Goal: Task Accomplishment & Management: Use online tool/utility

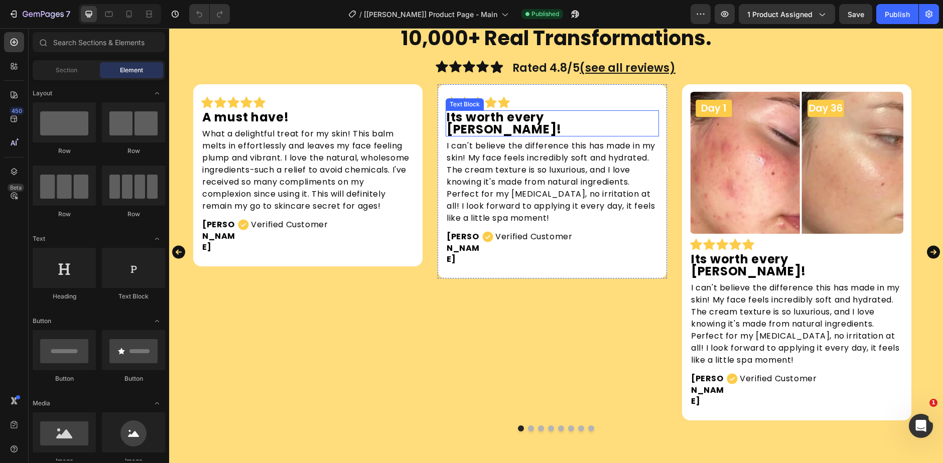
scroll to position [803, 0]
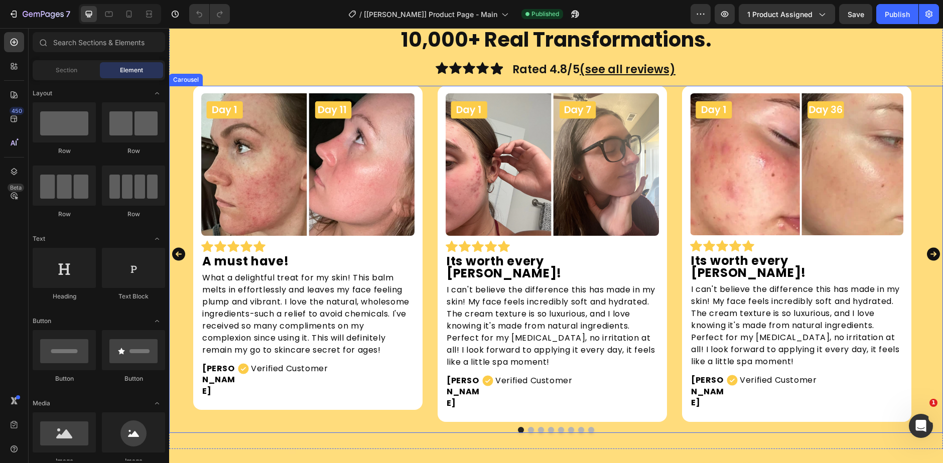
click at [930, 243] on icon "Carousel Next Arrow" at bounding box center [934, 254] width 16 height 23
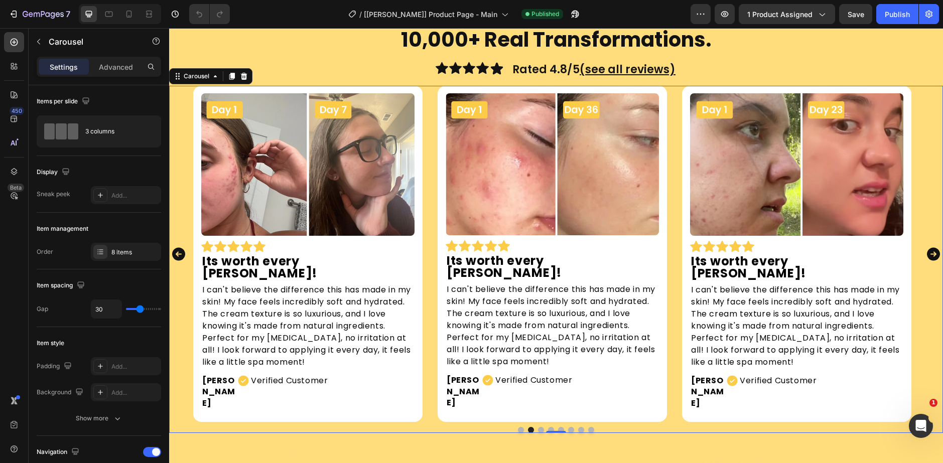
click at [930, 248] on icon "Carousel Next Arrow" at bounding box center [933, 254] width 13 height 13
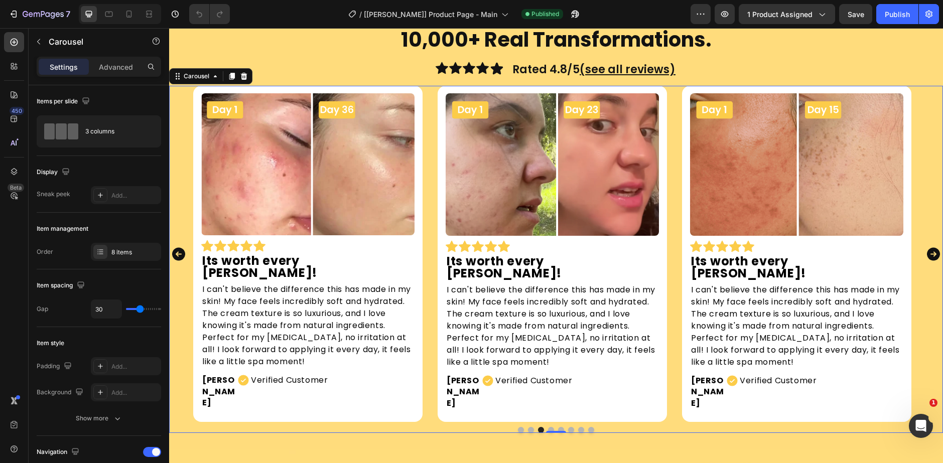
click at [930, 248] on icon "Carousel Next Arrow" at bounding box center [933, 254] width 13 height 13
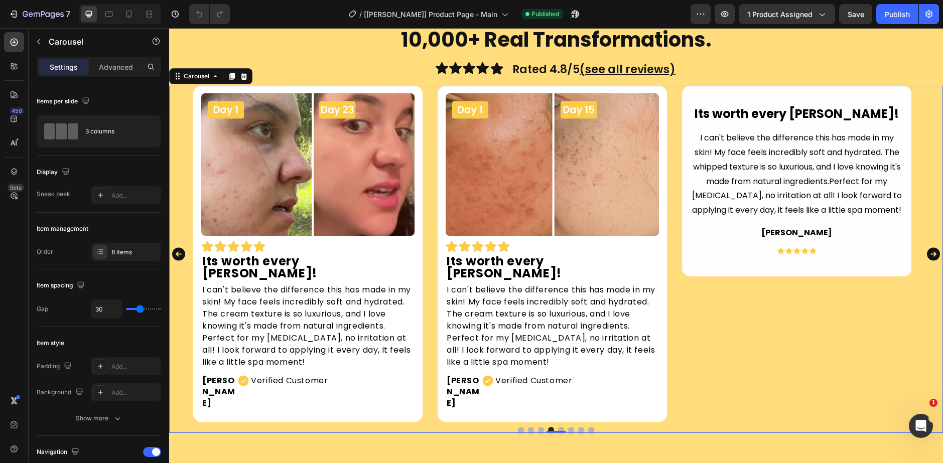
click at [930, 248] on icon "Carousel Next Arrow" at bounding box center [933, 254] width 13 height 13
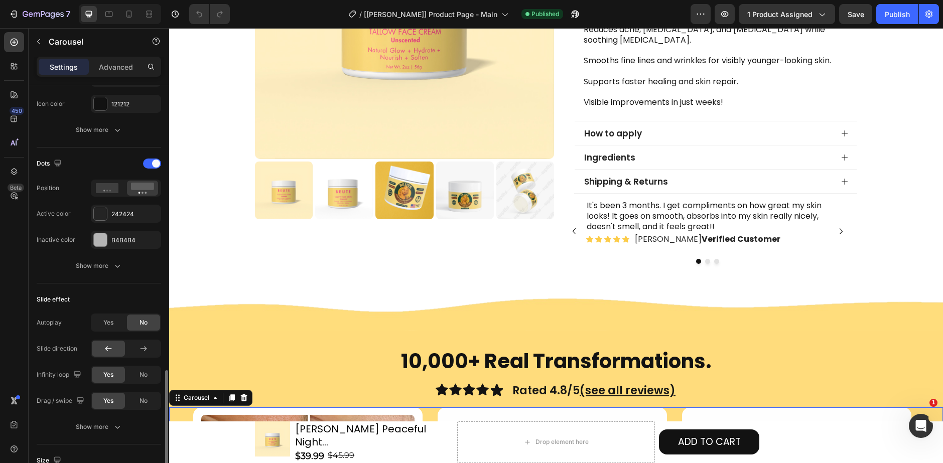
scroll to position [552, 0]
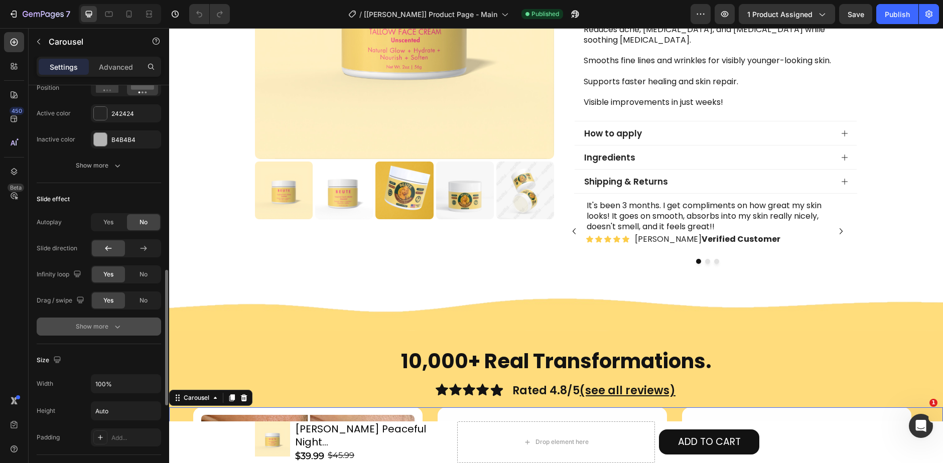
click at [109, 328] on div "Show more" at bounding box center [99, 327] width 47 height 10
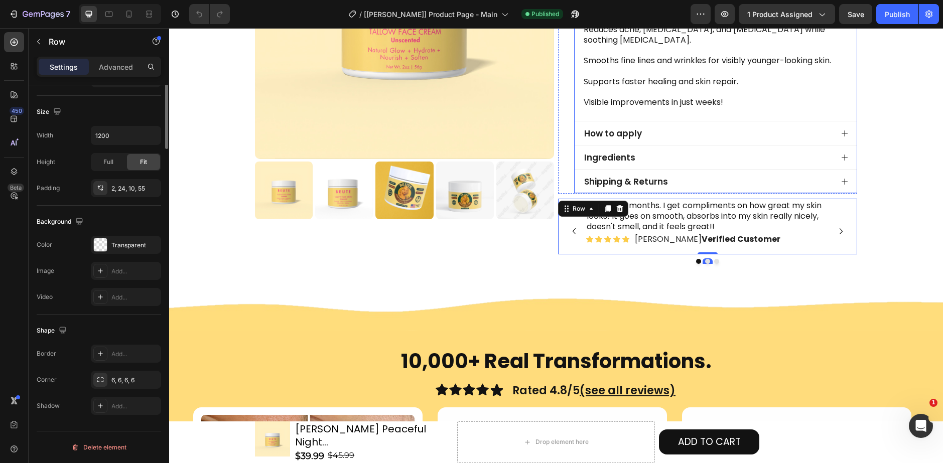
scroll to position [0, 0]
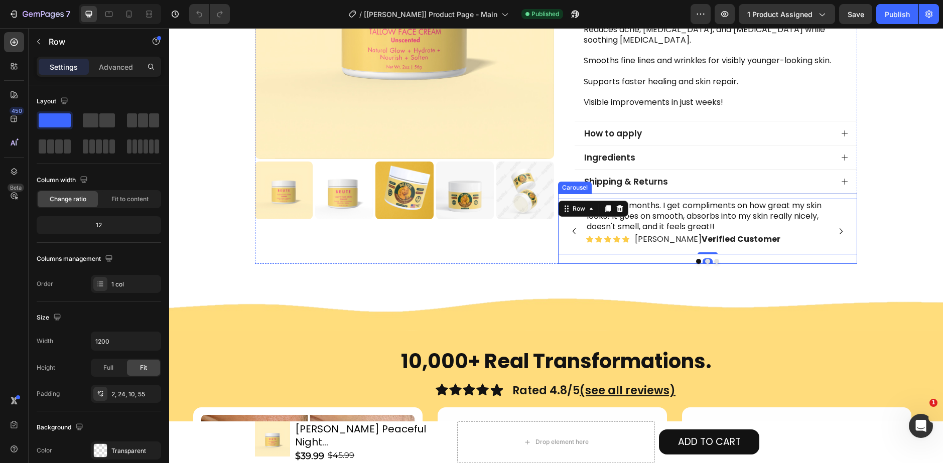
click at [847, 194] on div "It's been 3 months. I get compliments on how great my skin looks! It goes on sm…" at bounding box center [707, 229] width 299 height 70
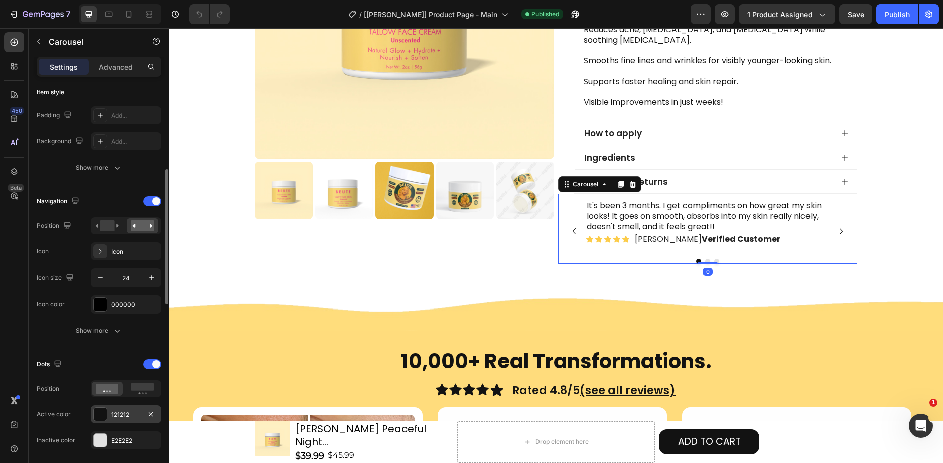
scroll to position [351, 0]
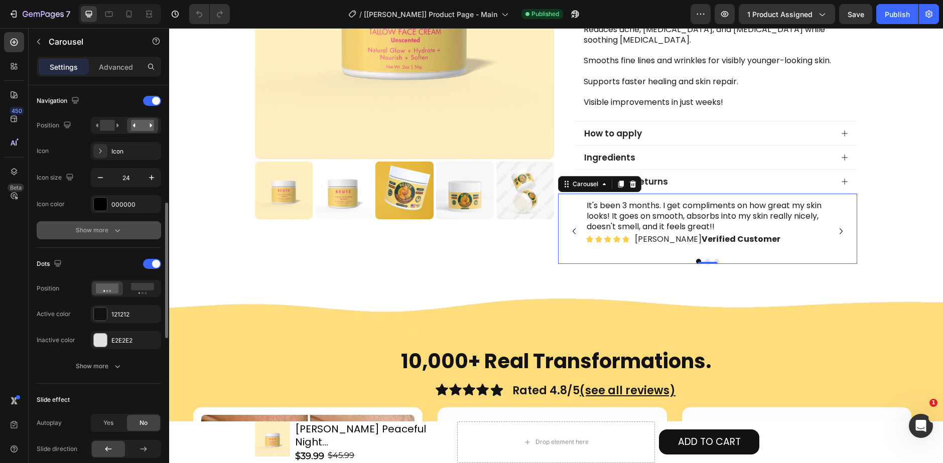
click at [125, 231] on button "Show more" at bounding box center [99, 230] width 125 height 18
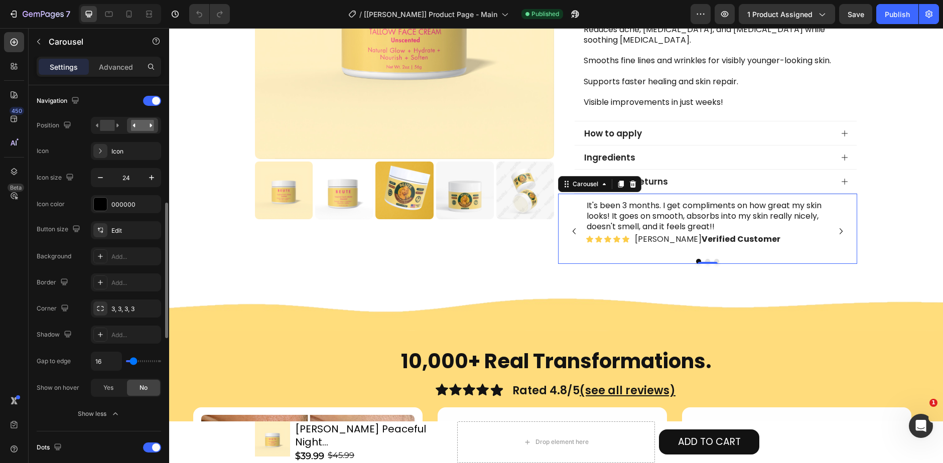
click at [102, 416] on div "Show less" at bounding box center [99, 414] width 43 height 10
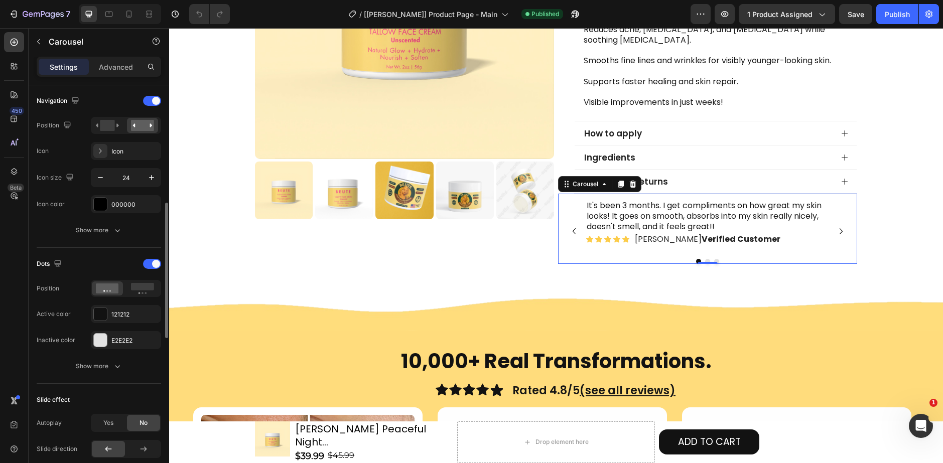
scroll to position [452, 0]
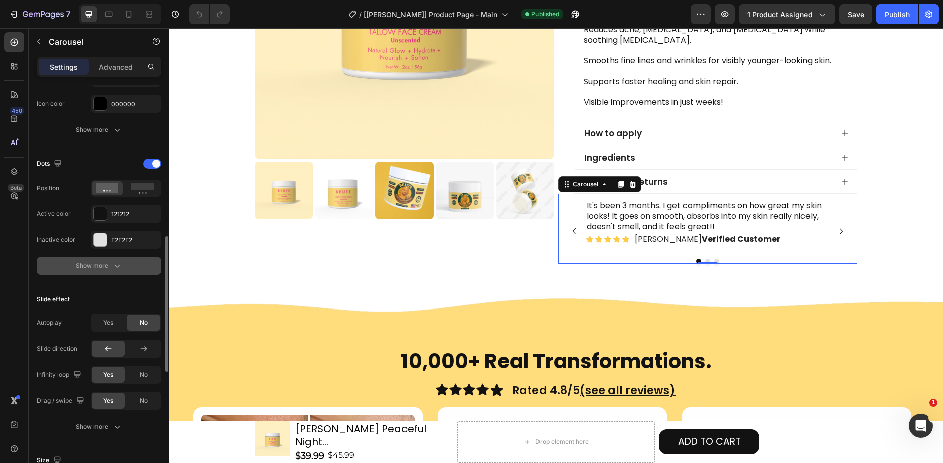
click at [108, 266] on div "Show more" at bounding box center [99, 266] width 47 height 10
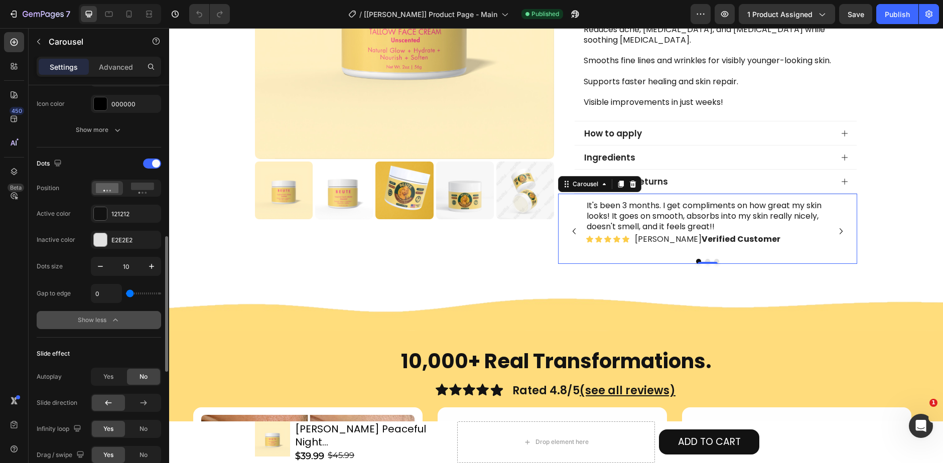
click at [117, 319] on icon "button" at bounding box center [115, 320] width 10 height 10
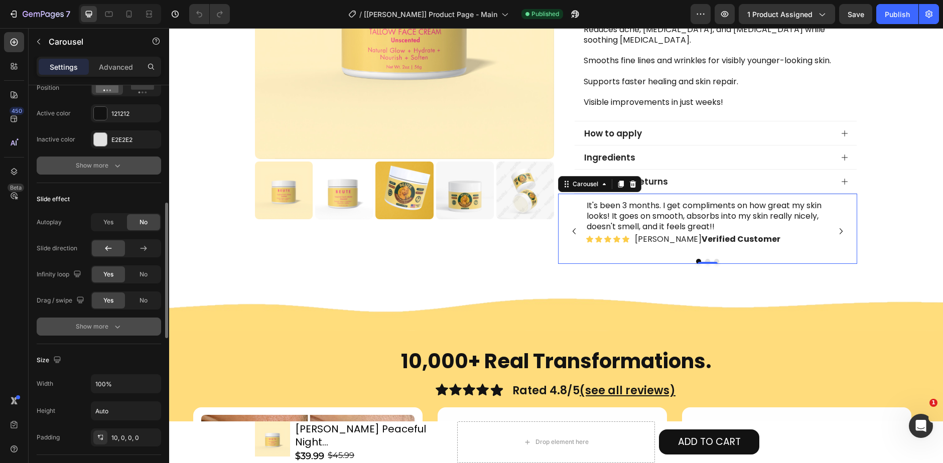
scroll to position [602, 0]
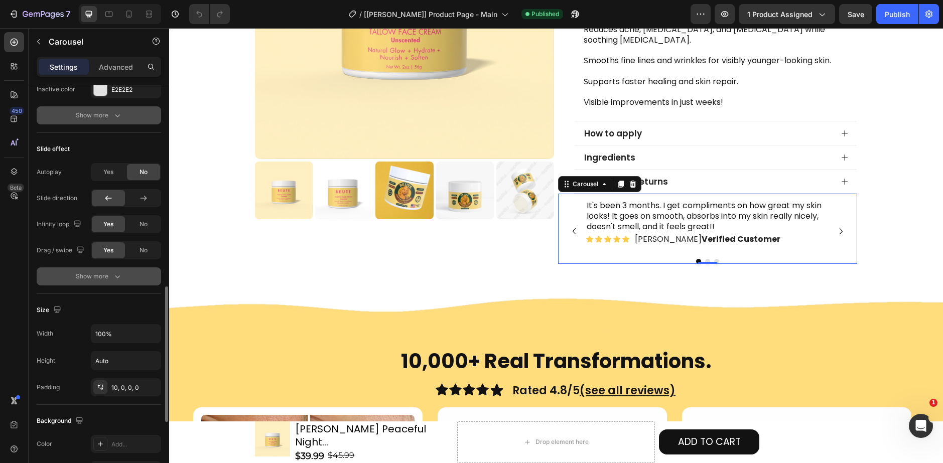
click at [133, 278] on button "Show more" at bounding box center [99, 277] width 125 height 18
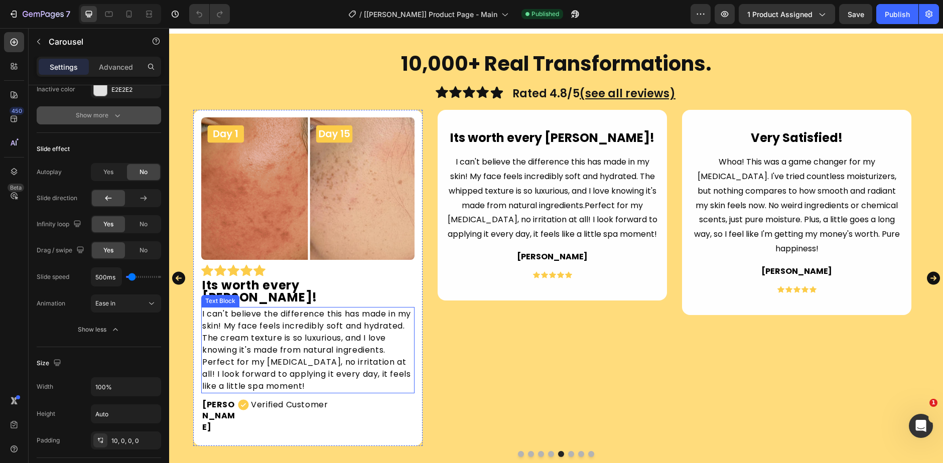
scroll to position [853, 0]
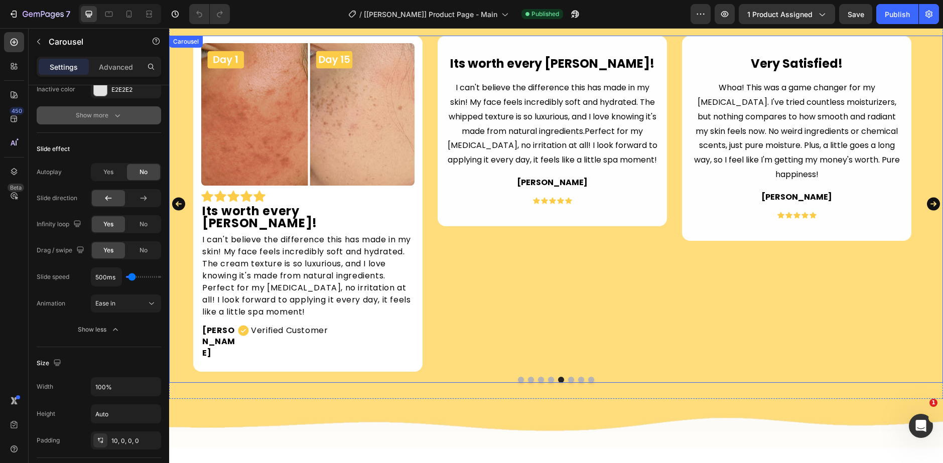
click at [531, 301] on div "Its worth every [PERSON_NAME]! Text Block I can't believe the difference this h…" at bounding box center [552, 204] width 229 height 336
click at [297, 133] on img at bounding box center [307, 114] width 213 height 143
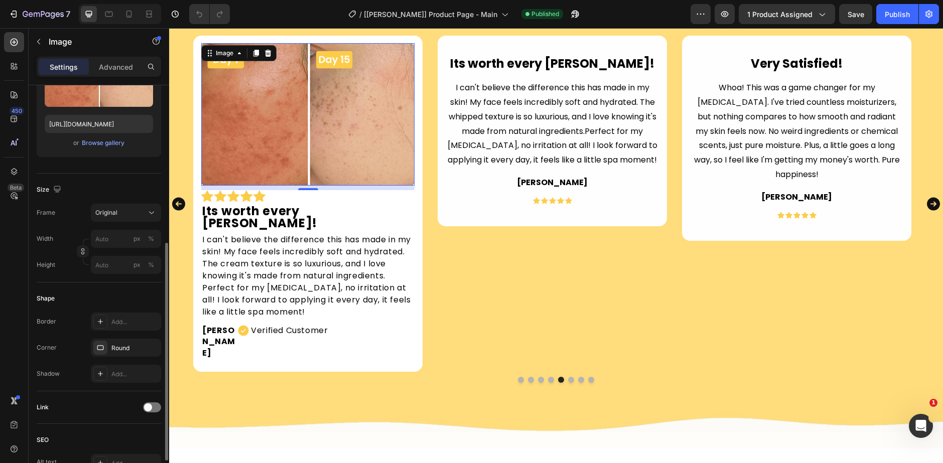
scroll to position [351, 0]
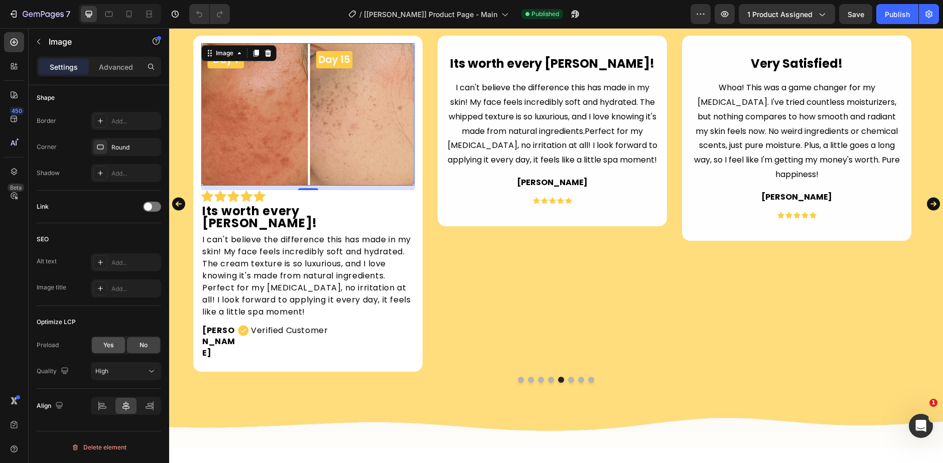
click at [117, 345] on div "Yes" at bounding box center [108, 345] width 33 height 16
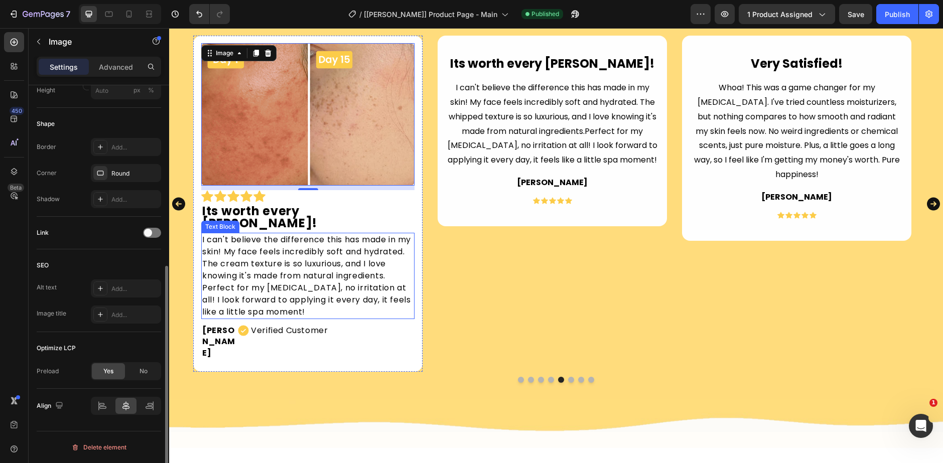
scroll to position [325, 0]
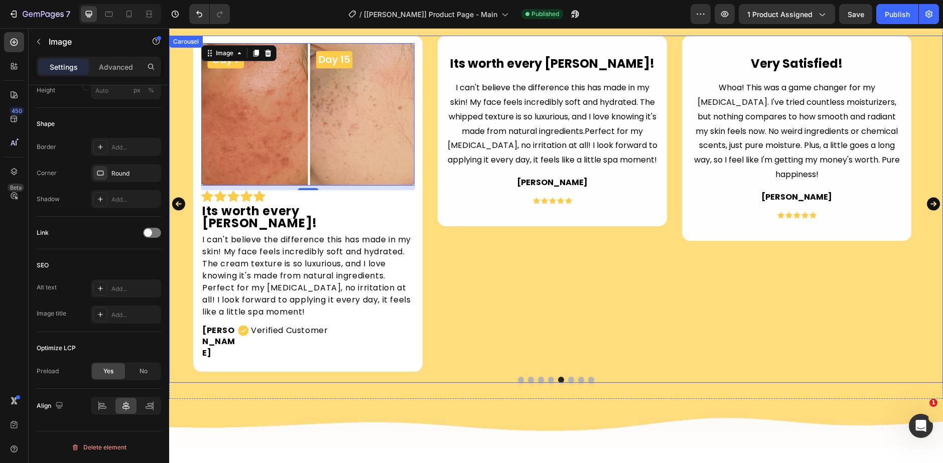
click at [190, 280] on div "Image Icon Icon Icon Icon Icon Row A must have! Text Block What a delightful tr…" at bounding box center [556, 204] width 774 height 336
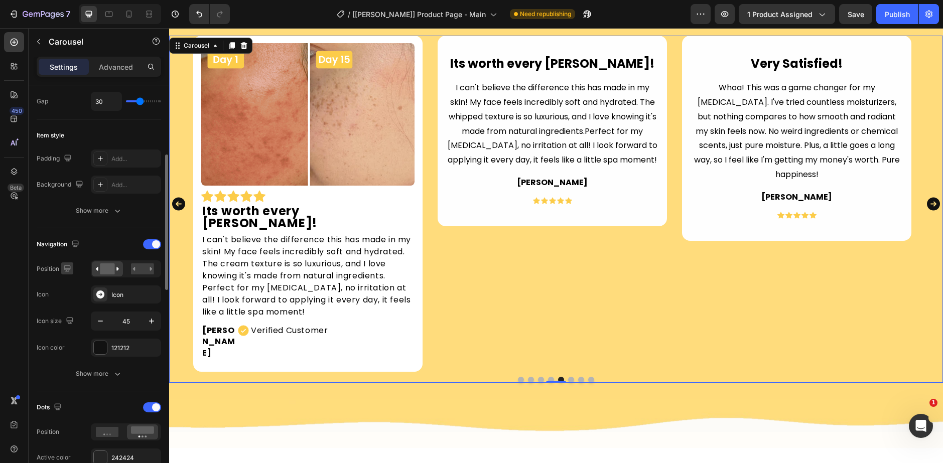
scroll to position [158, 0]
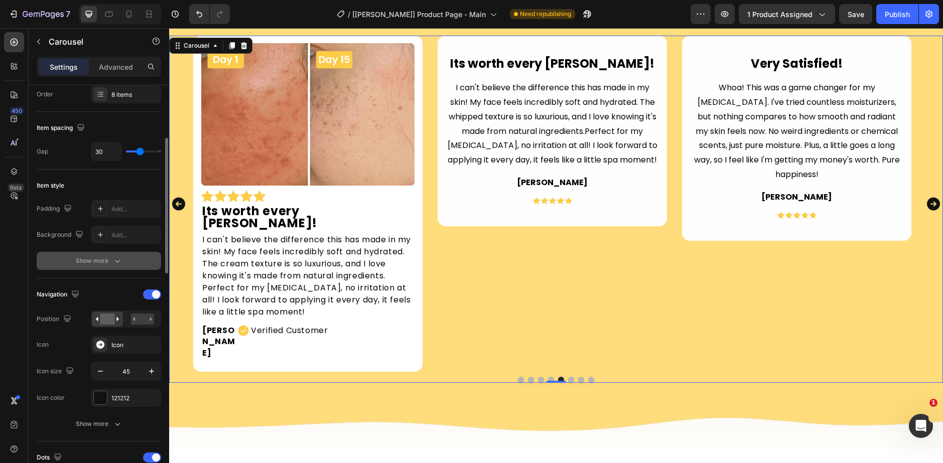
click at [91, 260] on div "Show more" at bounding box center [99, 261] width 47 height 10
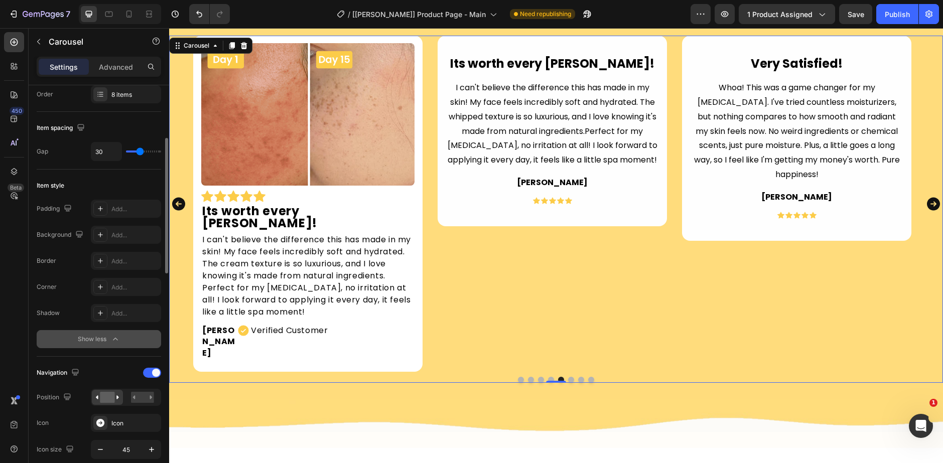
click at [91, 340] on div "Show less" at bounding box center [99, 339] width 43 height 10
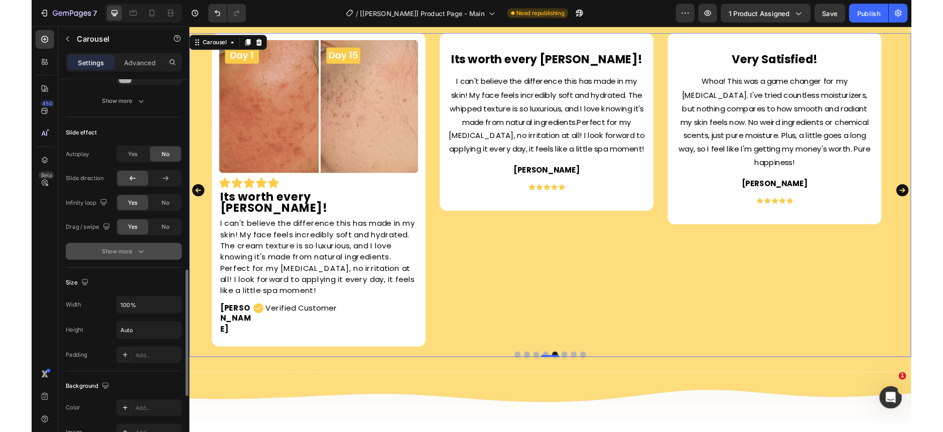
scroll to position [459, 0]
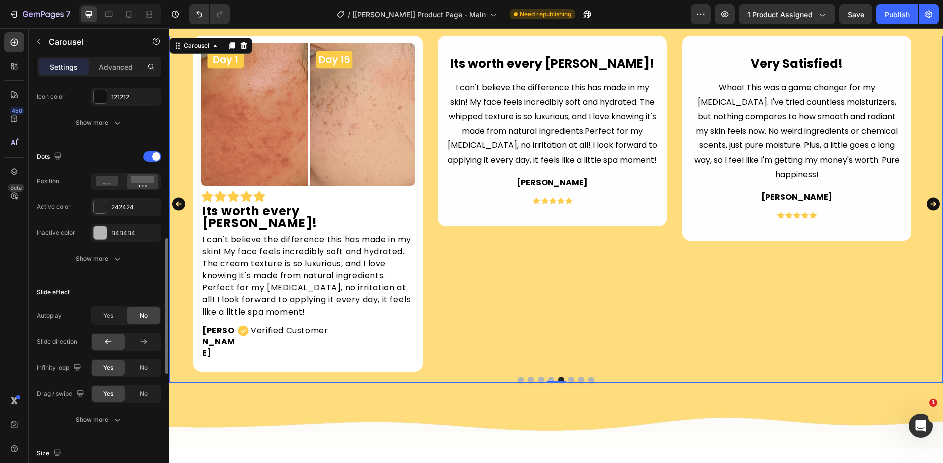
click at [108, 153] on div "Dots" at bounding box center [99, 157] width 125 height 16
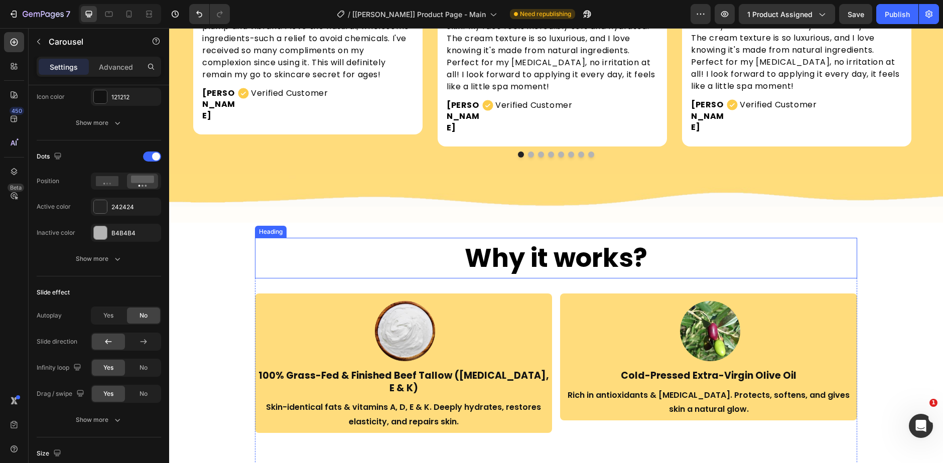
scroll to position [1230, 0]
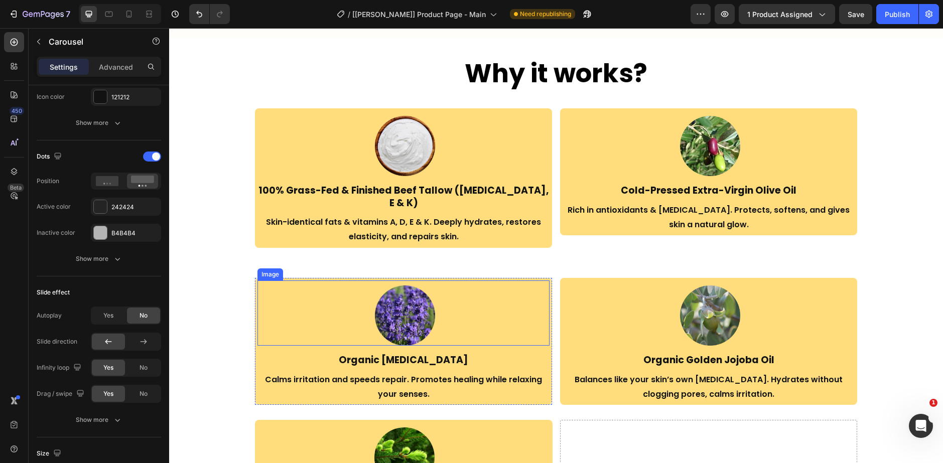
click at [390, 300] on img at bounding box center [405, 316] width 60 height 60
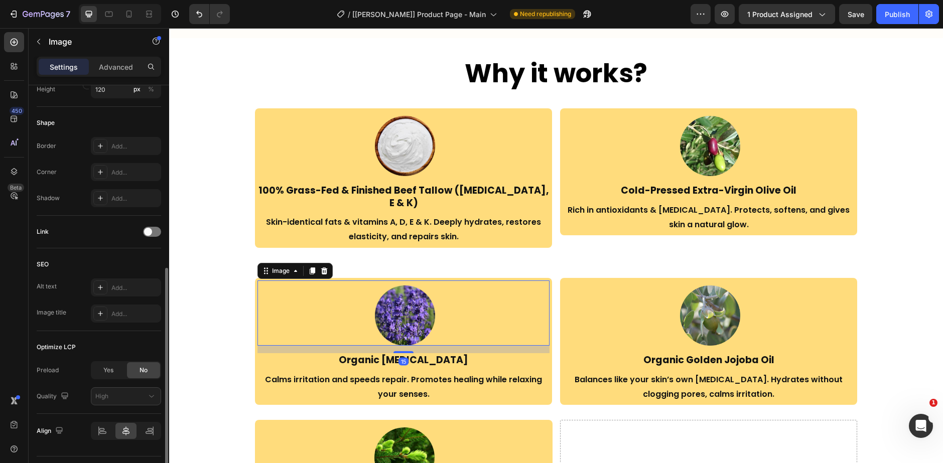
scroll to position [377, 0]
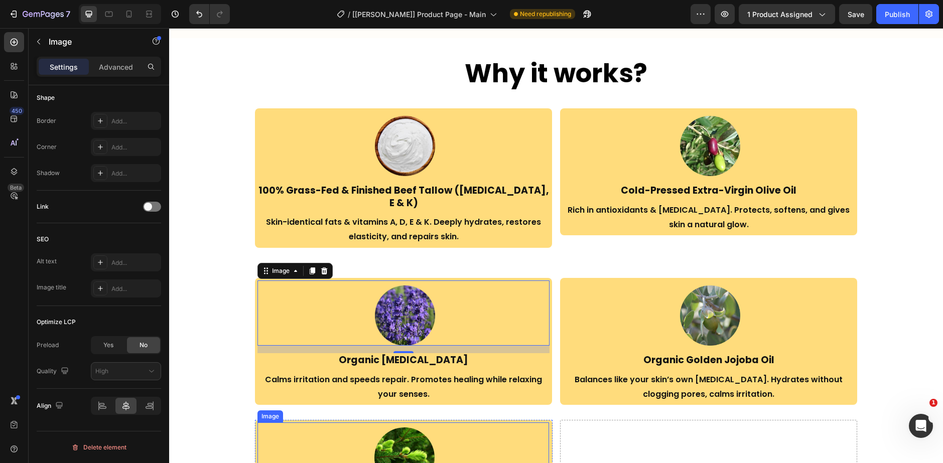
click at [395, 428] on img at bounding box center [405, 458] width 60 height 60
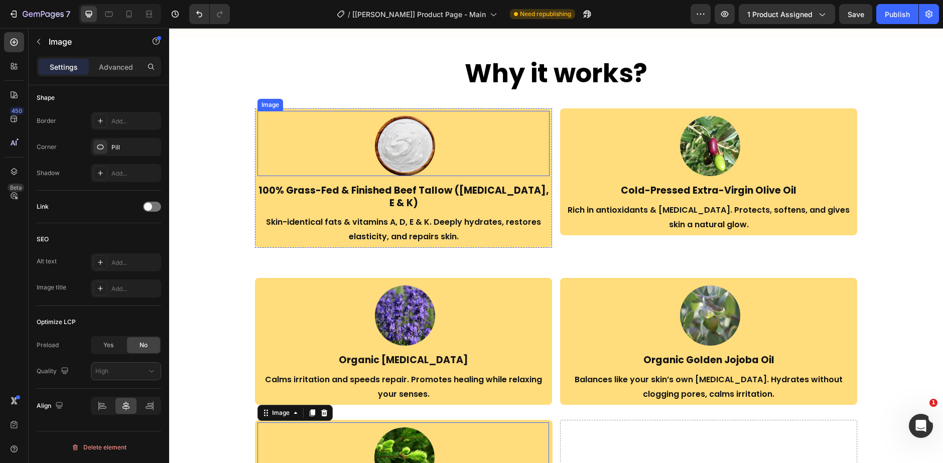
click at [386, 146] on img at bounding box center [405, 146] width 60 height 60
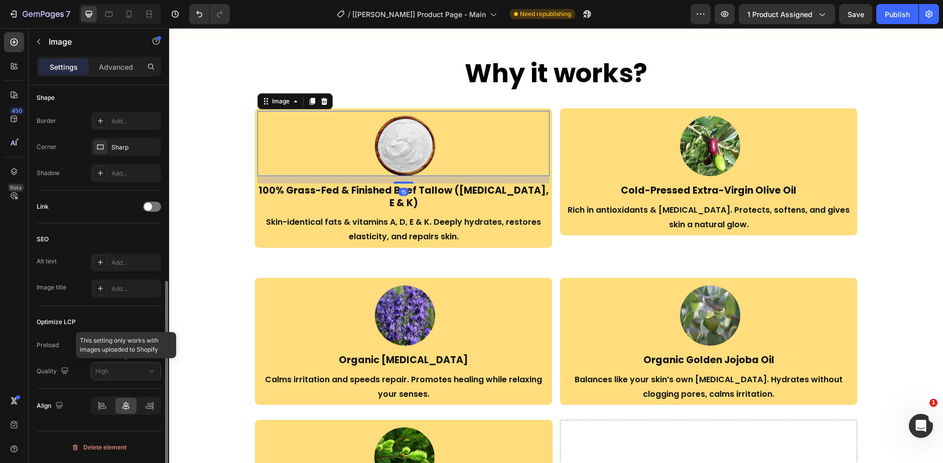
click at [127, 375] on div at bounding box center [126, 371] width 70 height 18
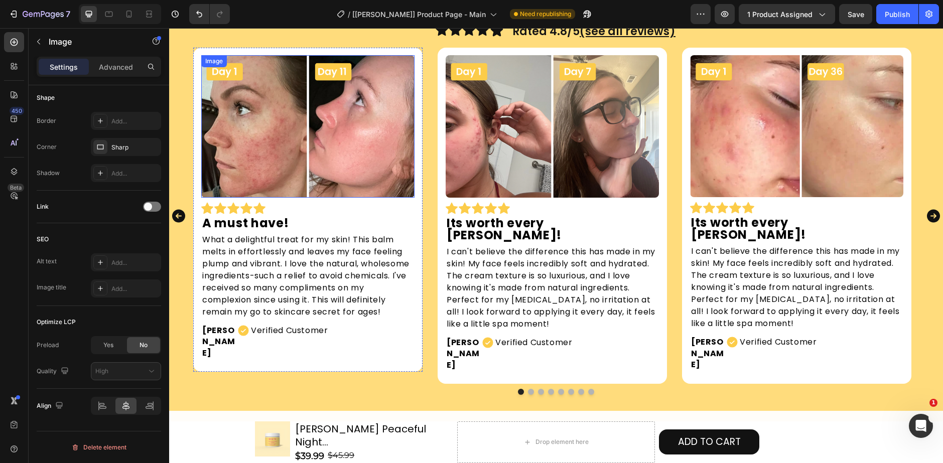
scroll to position [528, 0]
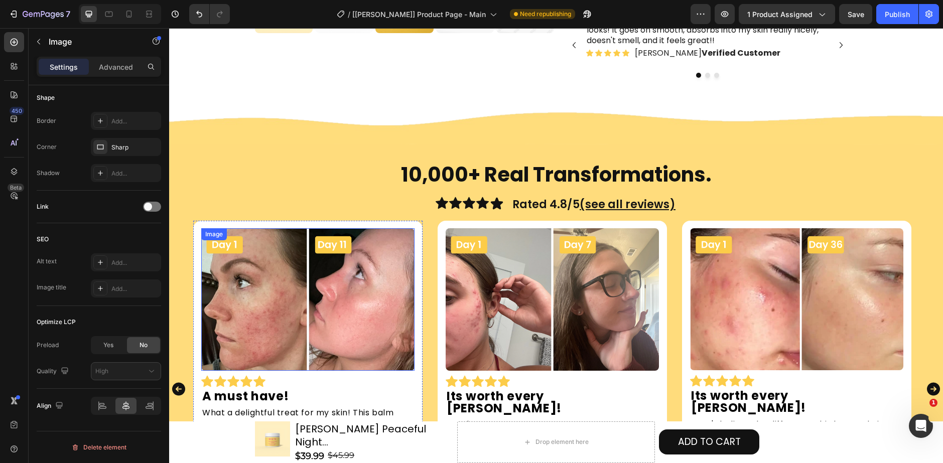
click at [321, 145] on img at bounding box center [556, 127] width 774 height 33
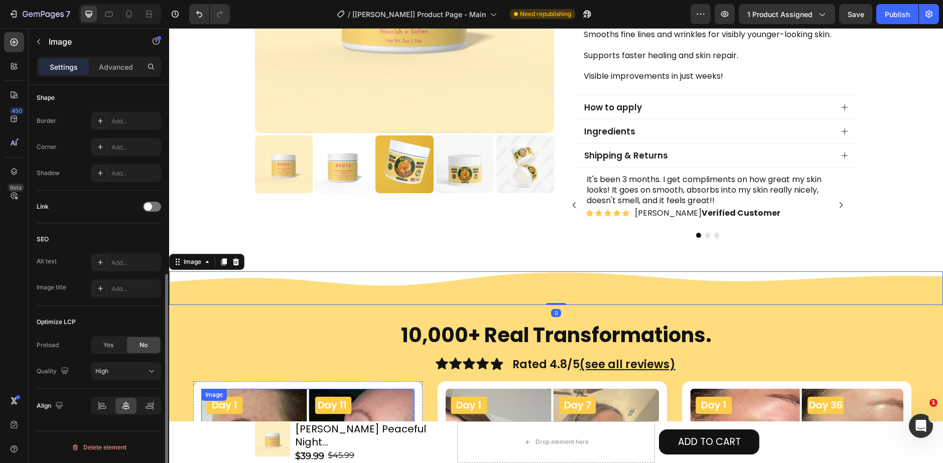
scroll to position [578, 0]
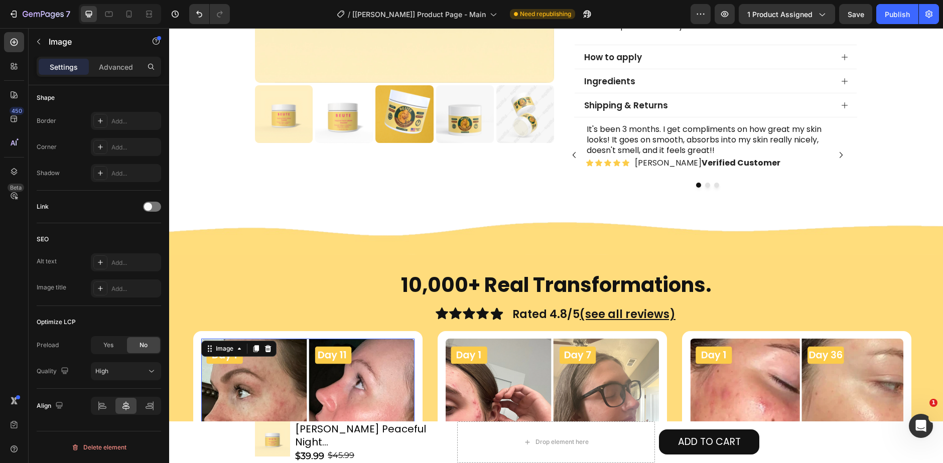
click at [261, 350] on img at bounding box center [307, 410] width 213 height 143
click at [135, 372] on div "High" at bounding box center [120, 371] width 51 height 9
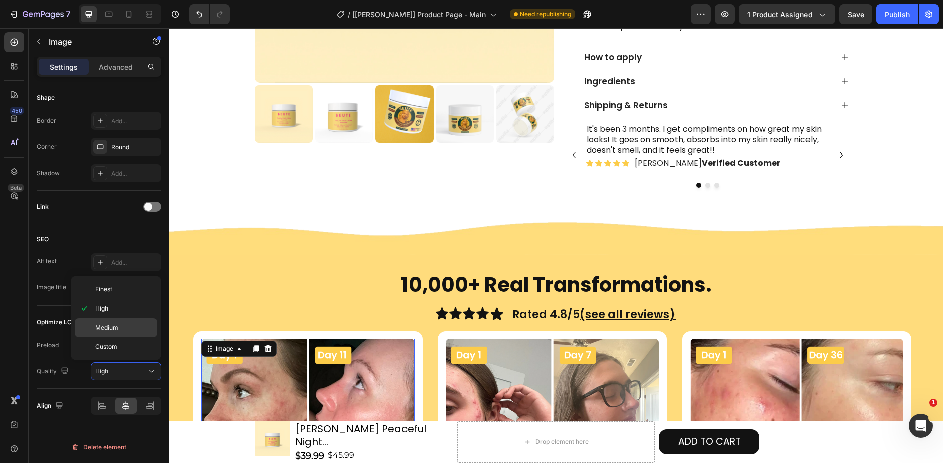
click at [113, 337] on div "Medium" at bounding box center [116, 346] width 82 height 19
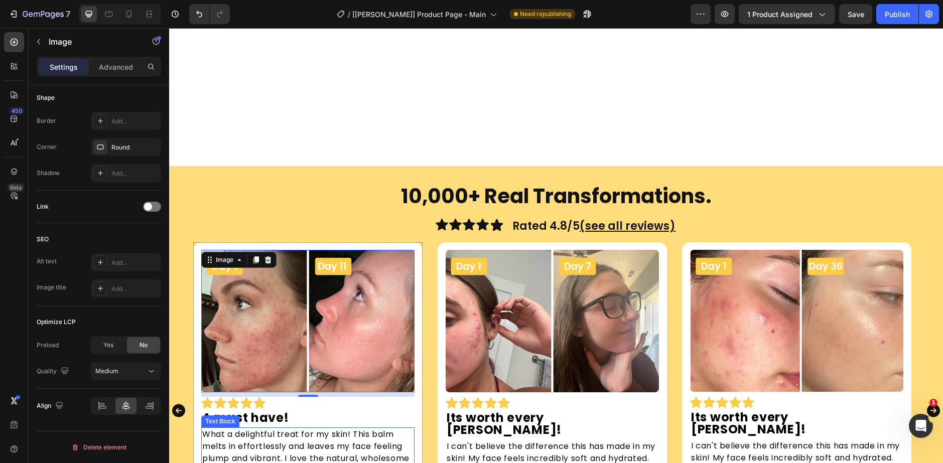
scroll to position [829, 0]
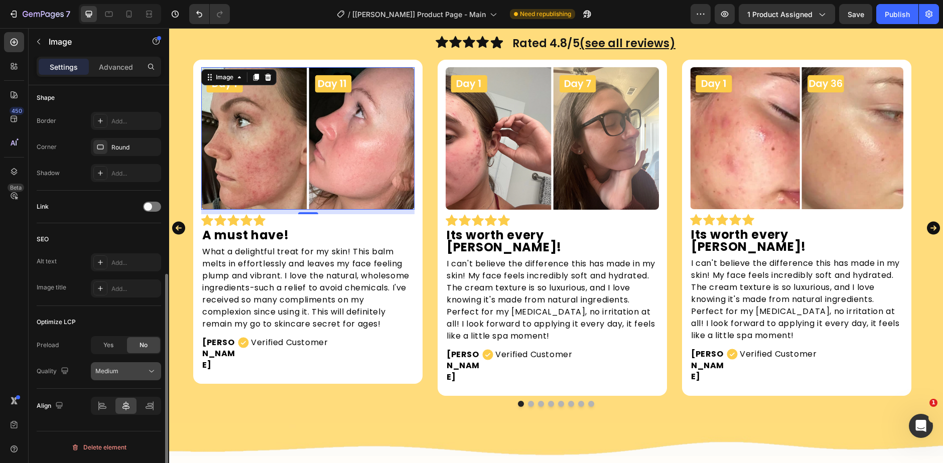
click at [128, 369] on div "Medium" at bounding box center [120, 371] width 51 height 9
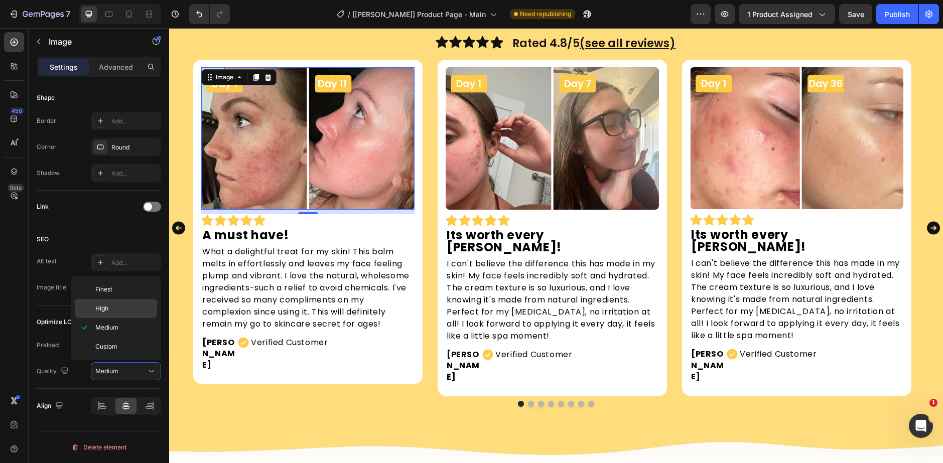
click at [121, 309] on p "High" at bounding box center [123, 308] width 57 height 9
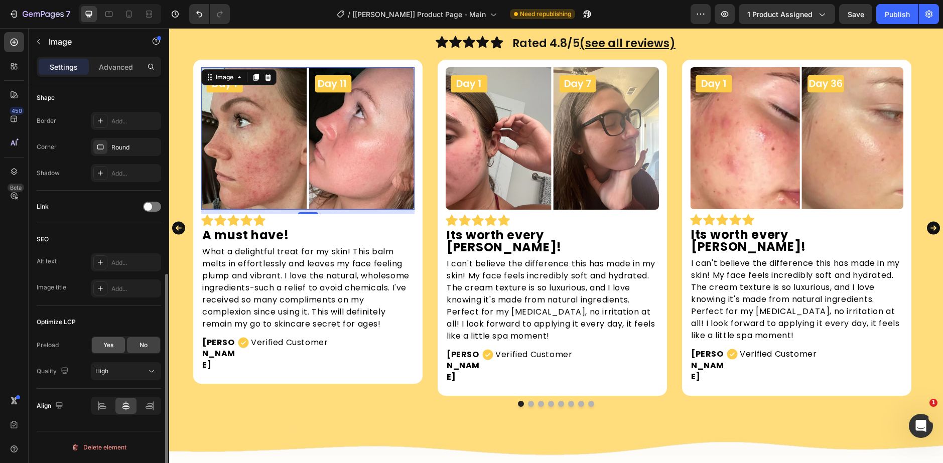
click at [101, 347] on div "Yes" at bounding box center [108, 345] width 33 height 16
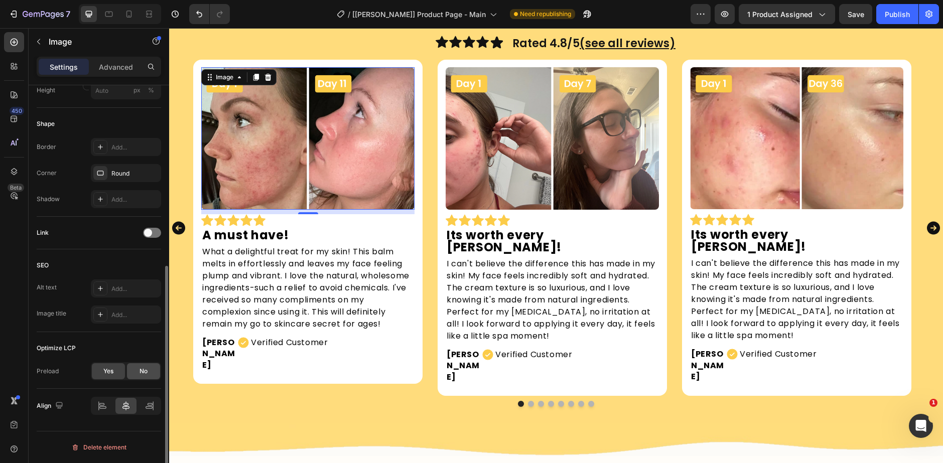
drag, startPoint x: 150, startPoint y: 366, endPoint x: 143, endPoint y: 370, distance: 7.9
click at [149, 366] on div "No" at bounding box center [143, 371] width 33 height 16
click at [117, 370] on div "Yes" at bounding box center [108, 371] width 33 height 16
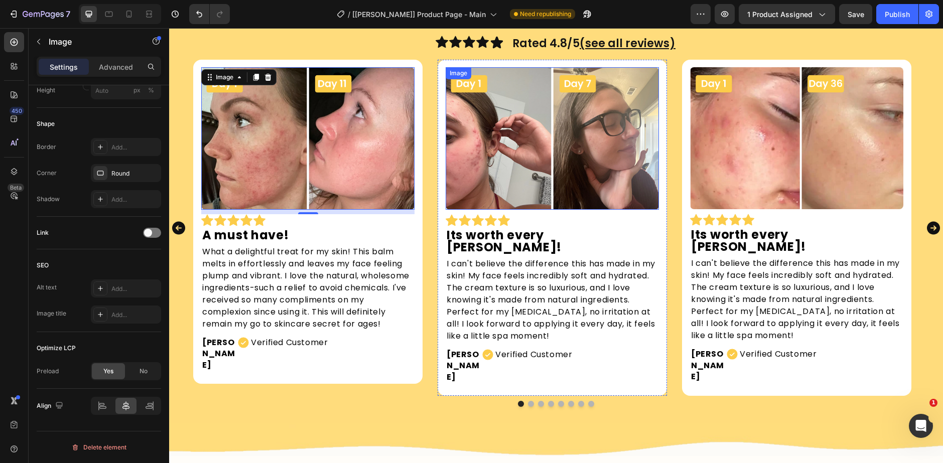
click at [505, 178] on img at bounding box center [552, 138] width 213 height 143
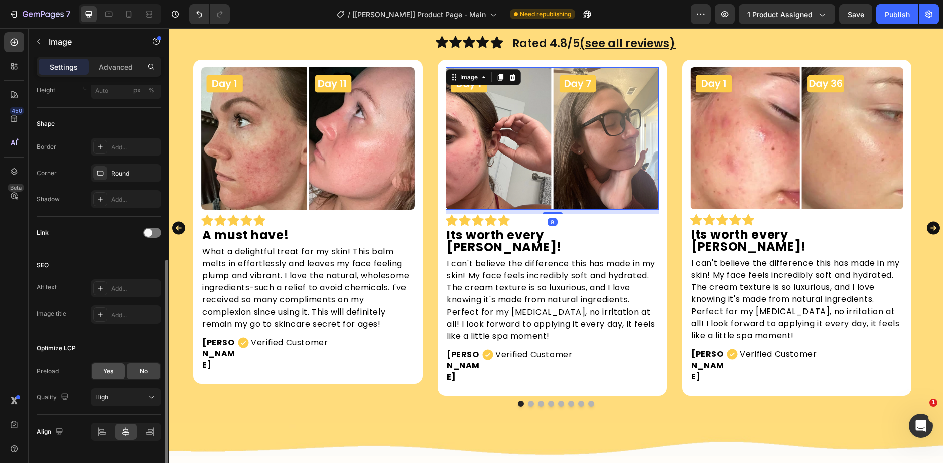
click at [112, 370] on span "Yes" at bounding box center [108, 371] width 10 height 9
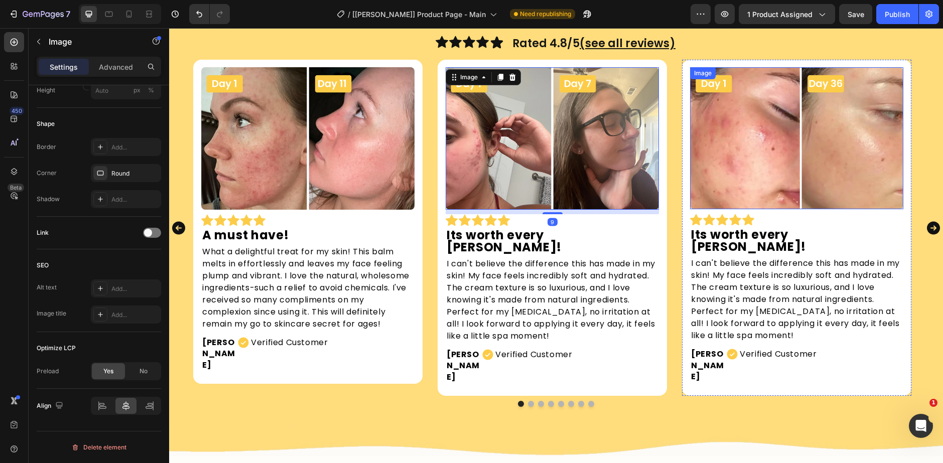
click at [843, 164] on img at bounding box center [796, 138] width 213 height 142
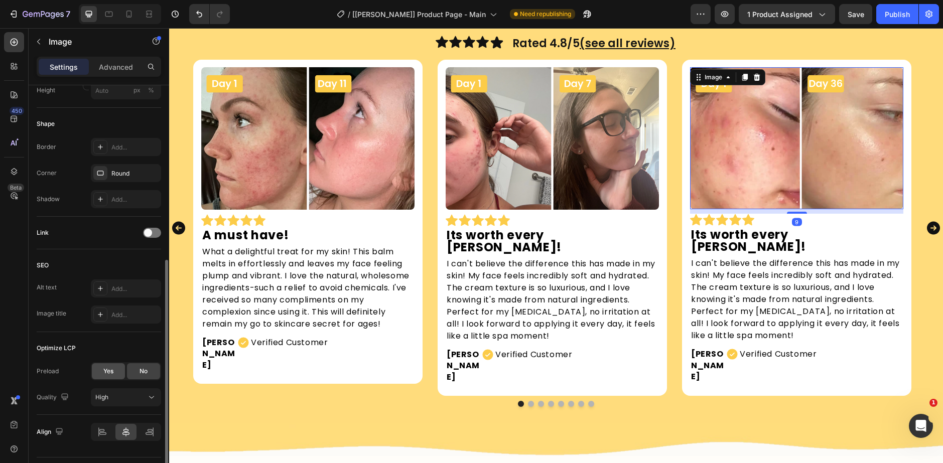
click at [122, 372] on div "Yes" at bounding box center [108, 371] width 33 height 16
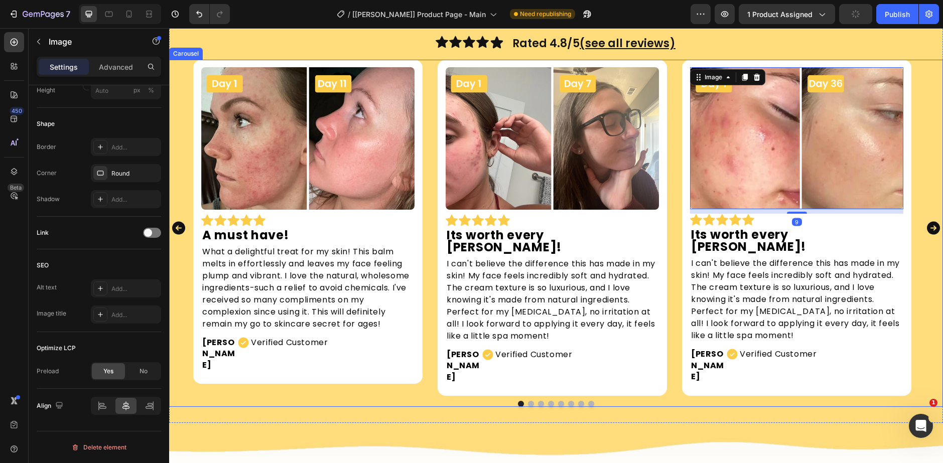
click at [927, 221] on icon "Carousel Next Arrow" at bounding box center [933, 227] width 13 height 13
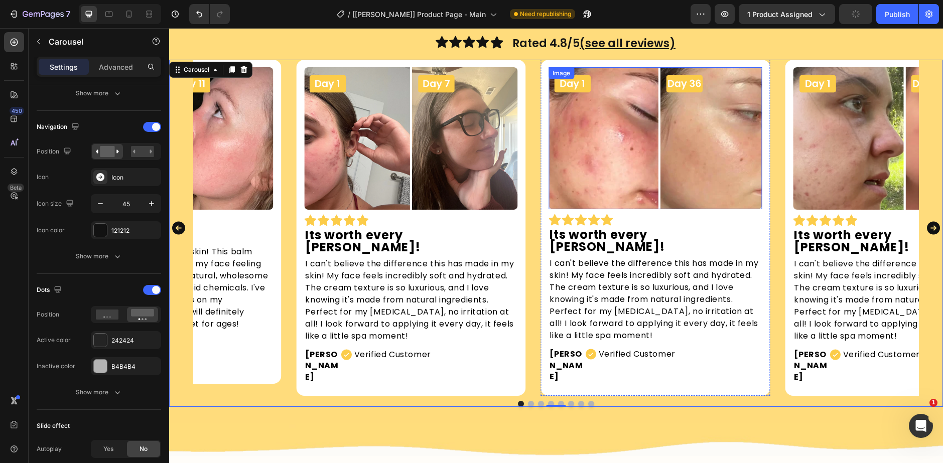
scroll to position [0, 0]
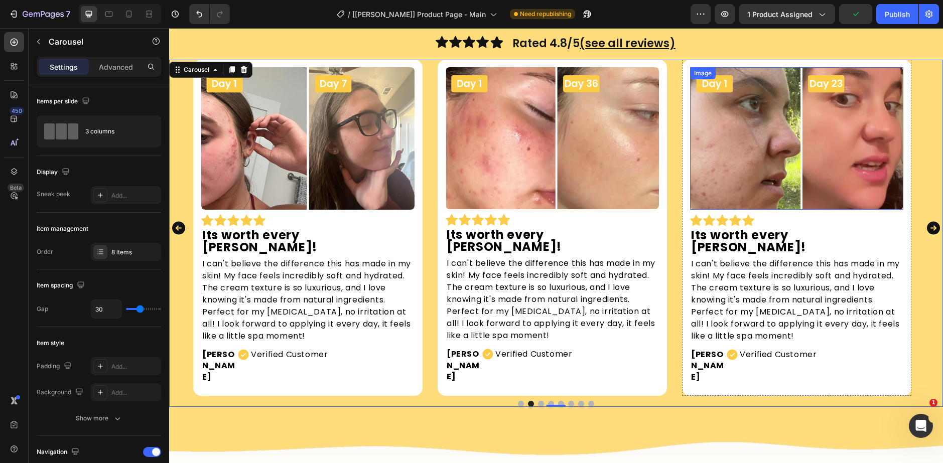
click at [743, 151] on img at bounding box center [796, 138] width 213 height 143
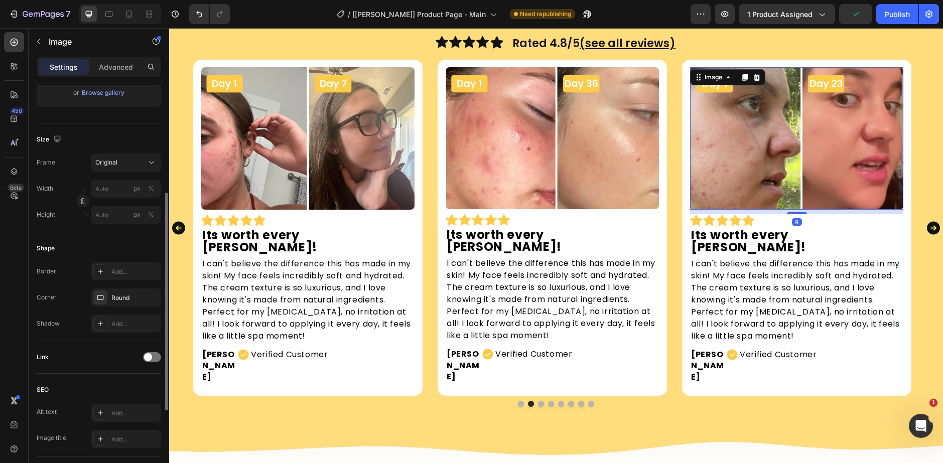
scroll to position [351, 0]
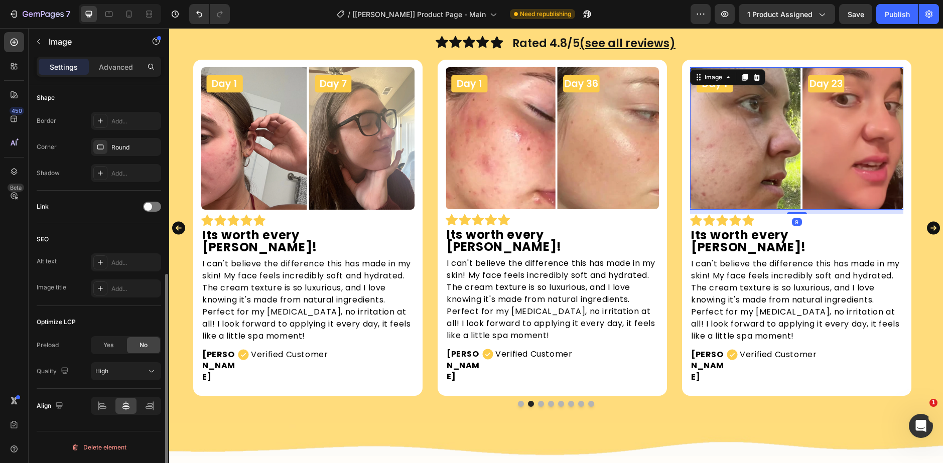
click at [113, 347] on span "Yes" at bounding box center [108, 345] width 10 height 9
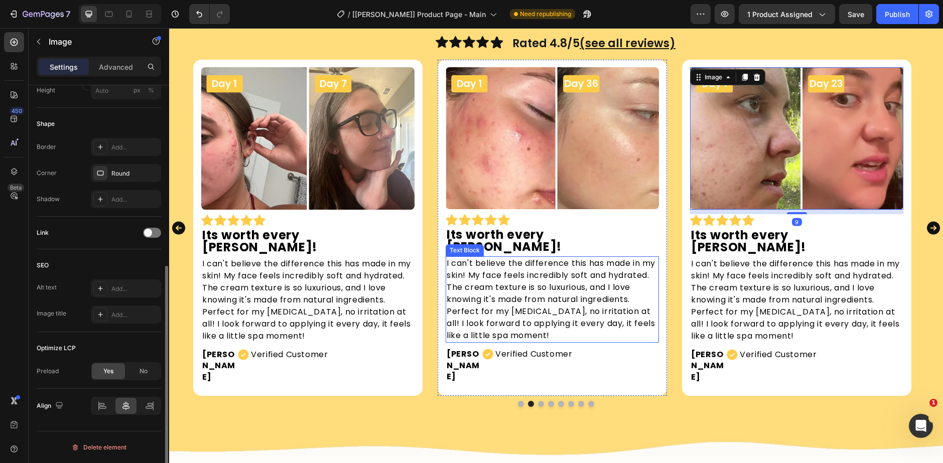
scroll to position [325, 0]
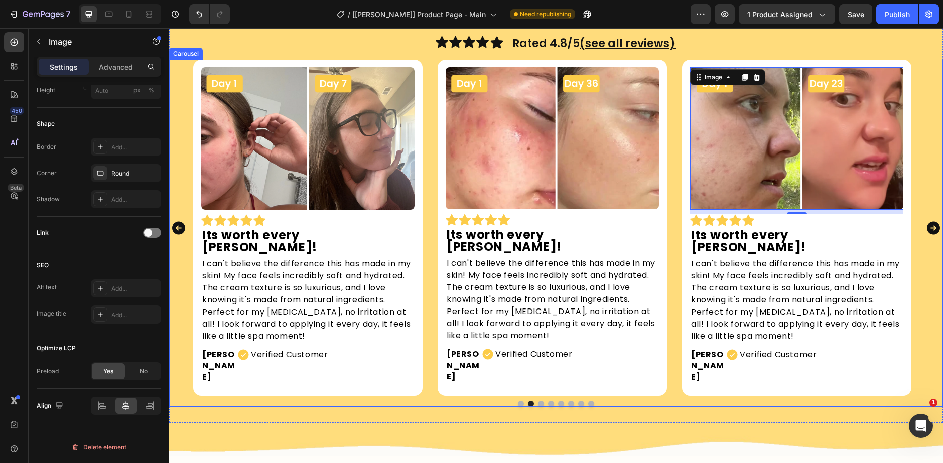
click at [933, 217] on icon "Carousel Next Arrow" at bounding box center [934, 228] width 16 height 23
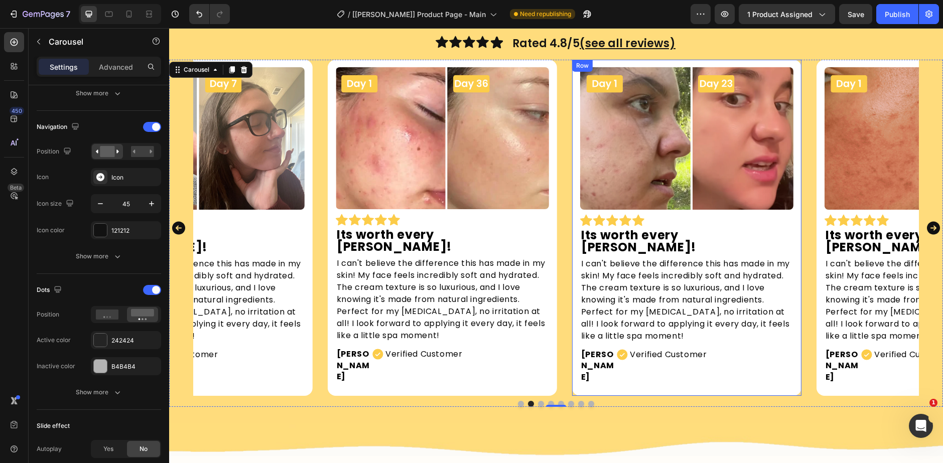
scroll to position [0, 0]
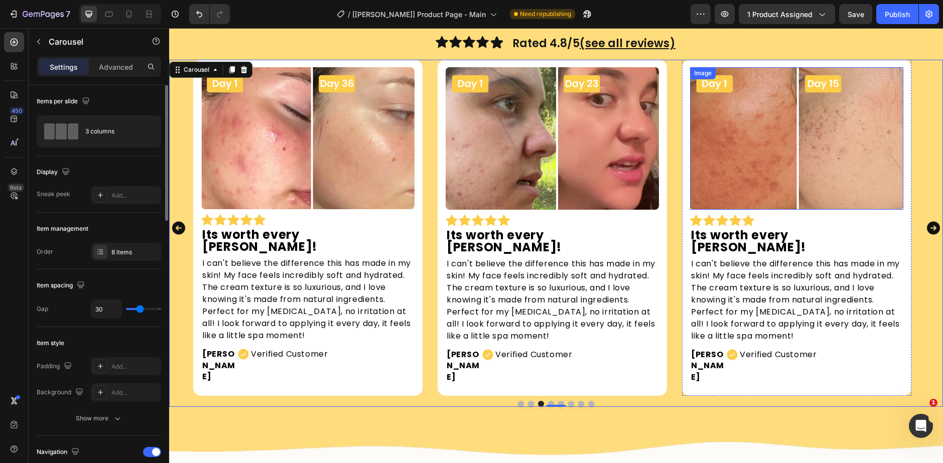
click at [803, 158] on img at bounding box center [796, 138] width 213 height 143
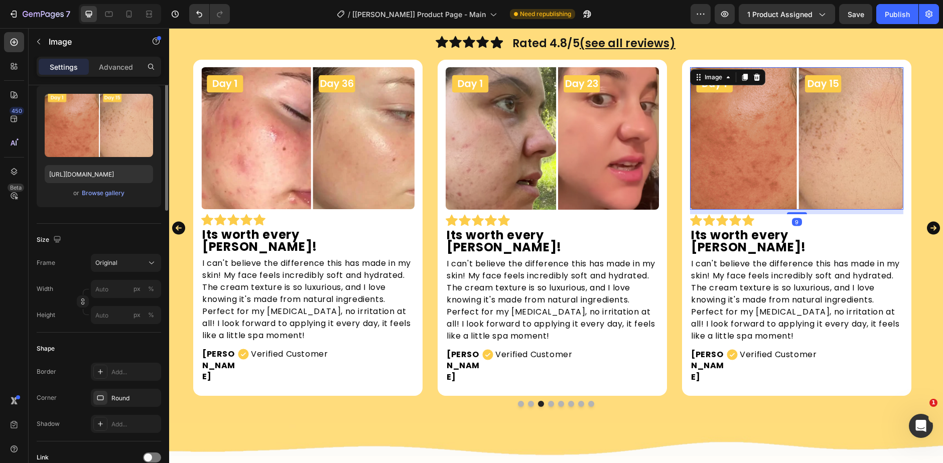
scroll to position [325, 0]
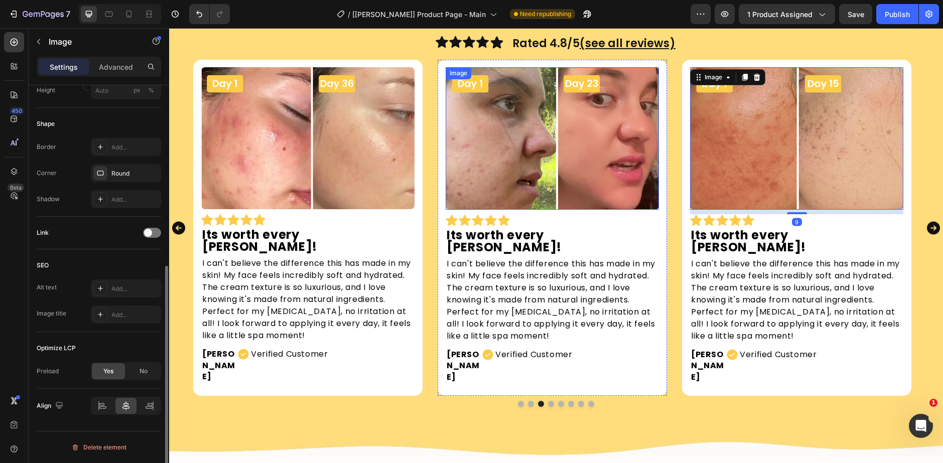
click at [573, 169] on img at bounding box center [552, 138] width 213 height 143
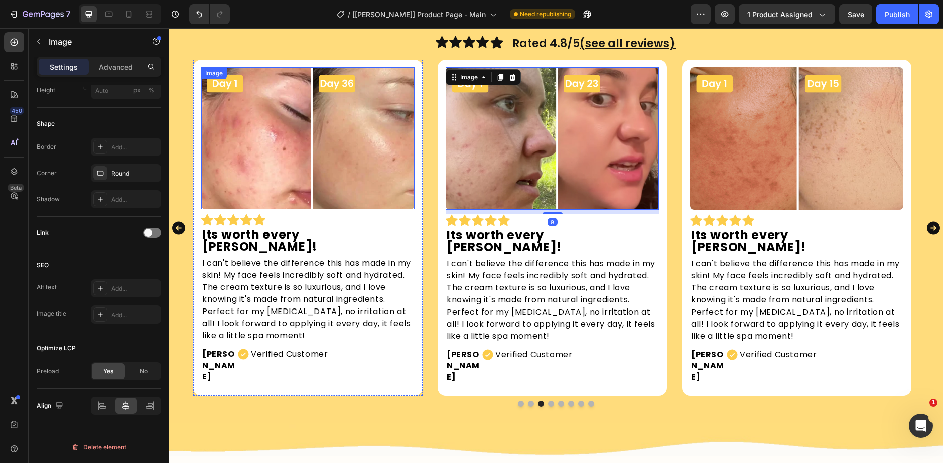
click at [346, 171] on img at bounding box center [307, 138] width 213 height 142
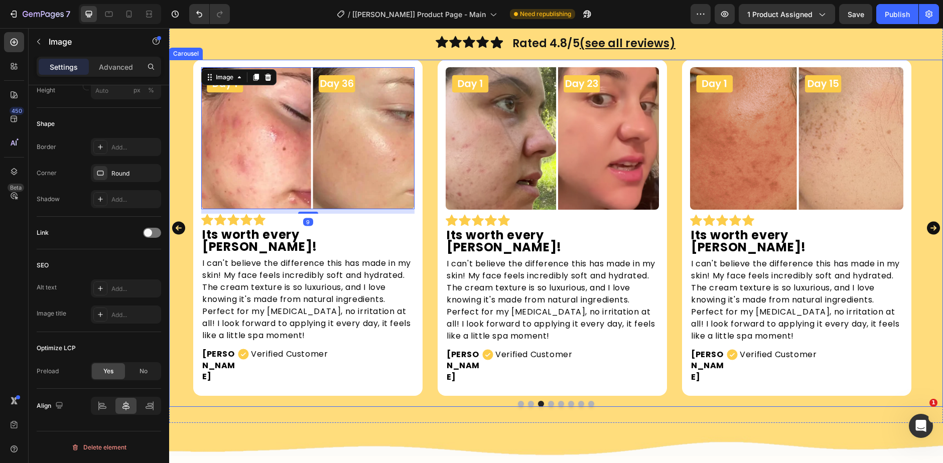
click at [175, 221] on icon "Carousel Back Arrow" at bounding box center [178, 227] width 13 height 13
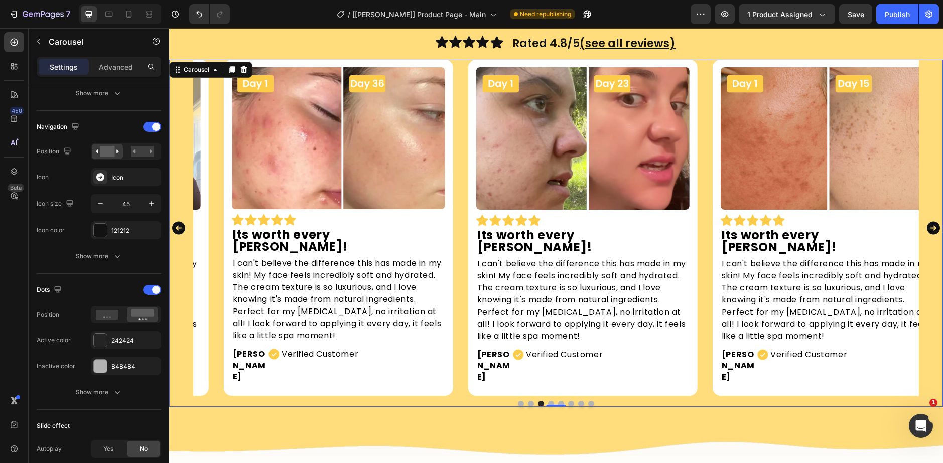
scroll to position [0, 0]
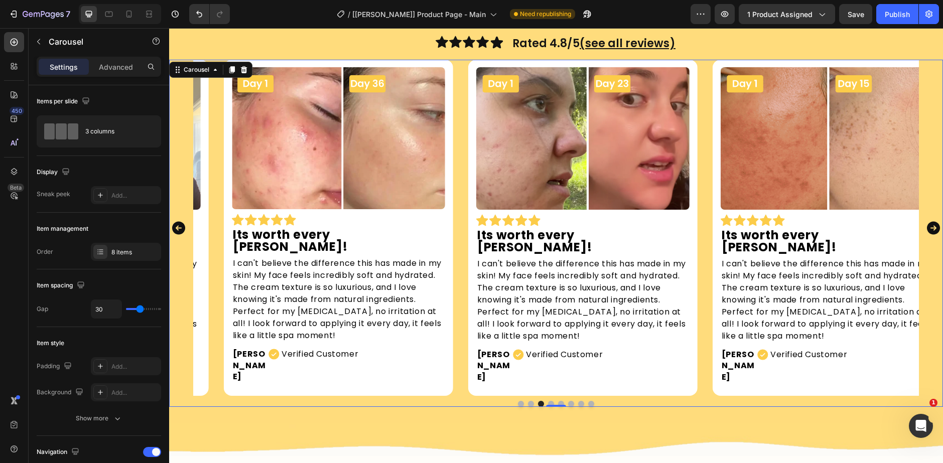
click at [186, 217] on icon "Carousel Back Arrow" at bounding box center [179, 228] width 16 height 23
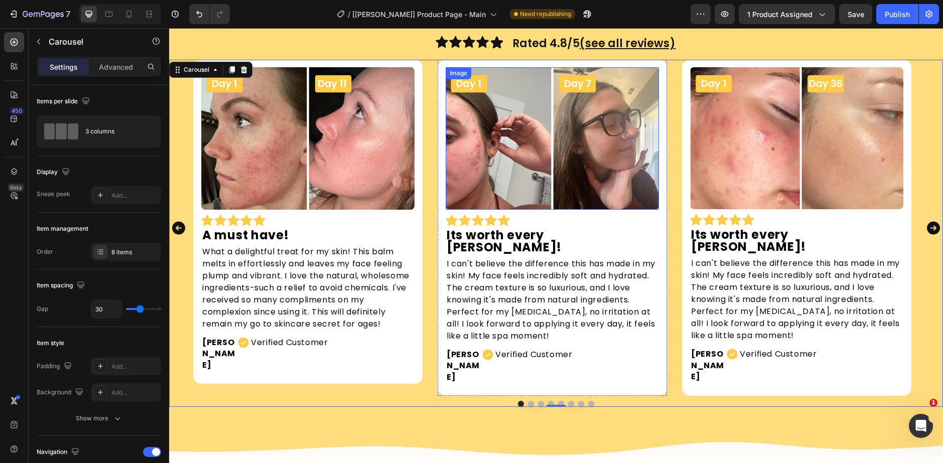
click at [502, 177] on img at bounding box center [552, 138] width 213 height 143
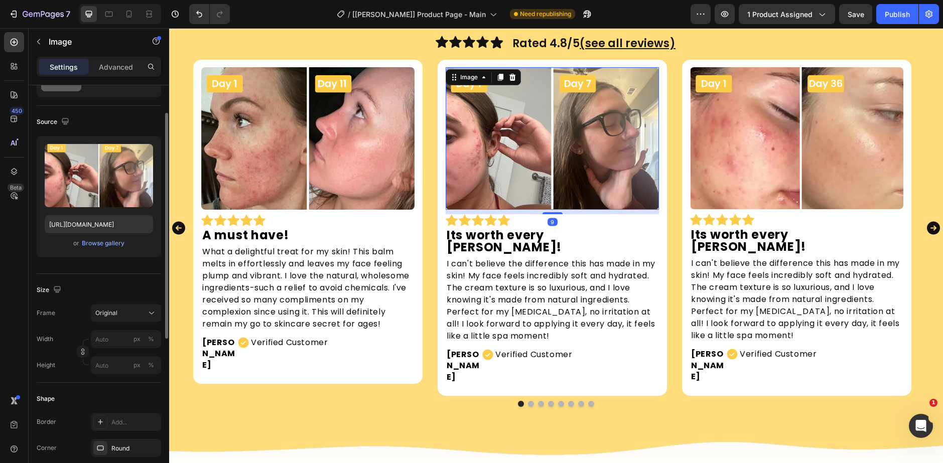
scroll to position [325, 0]
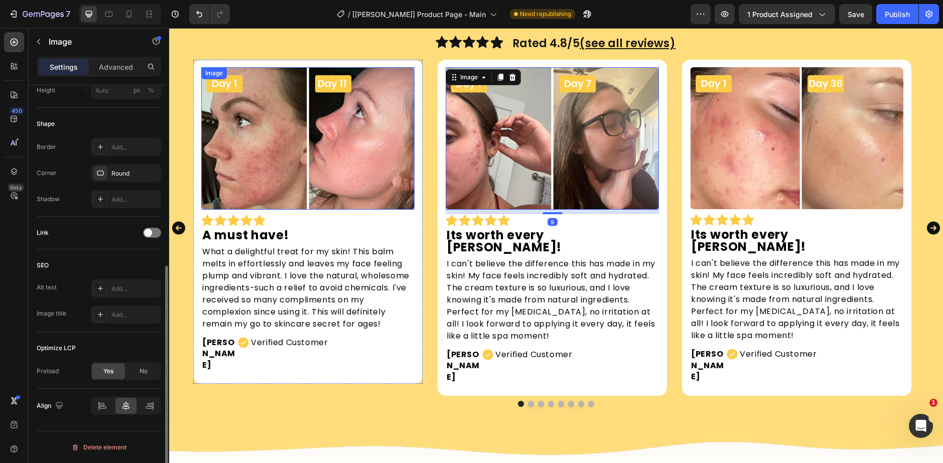
click at [281, 173] on img at bounding box center [307, 138] width 213 height 143
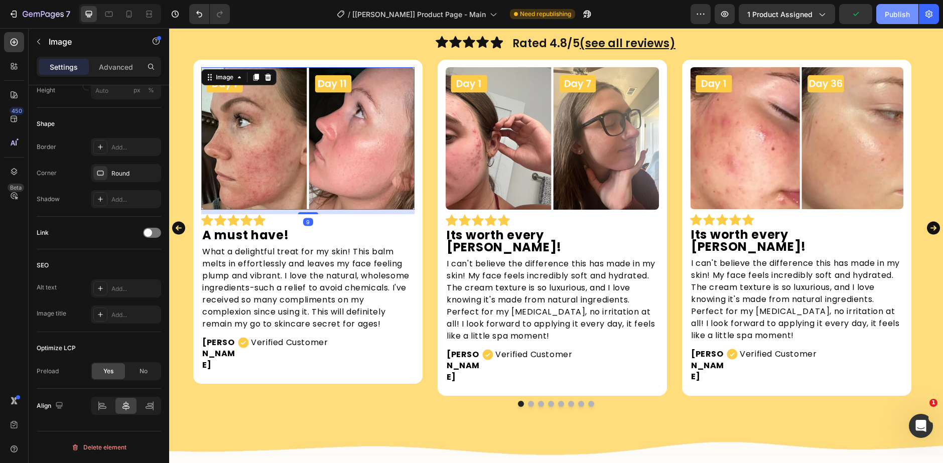
click at [899, 20] on button "Publish" at bounding box center [898, 14] width 42 height 20
